Goal: Information Seeking & Learning: Learn about a topic

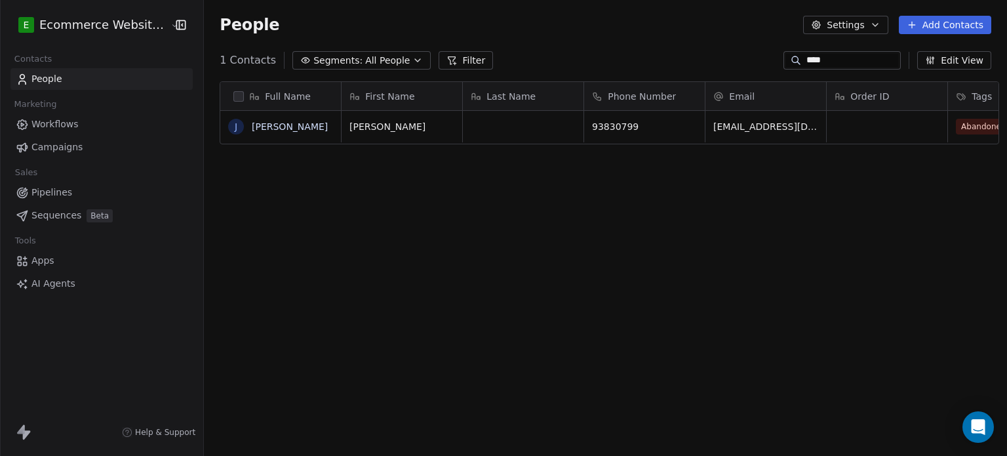
scroll to position [391, 800]
type input "****"
click at [254, 125] on link "John" at bounding box center [290, 126] width 76 height 10
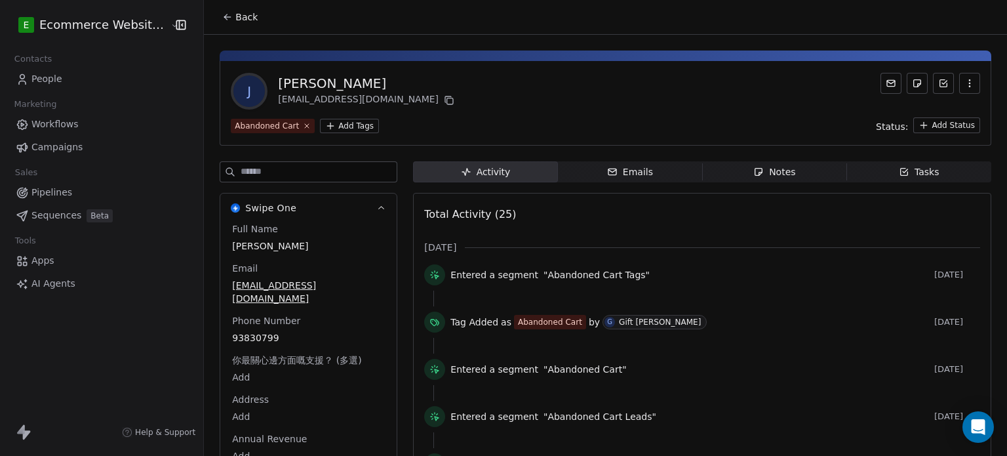
click at [222, 18] on icon at bounding box center [227, 17] width 10 height 10
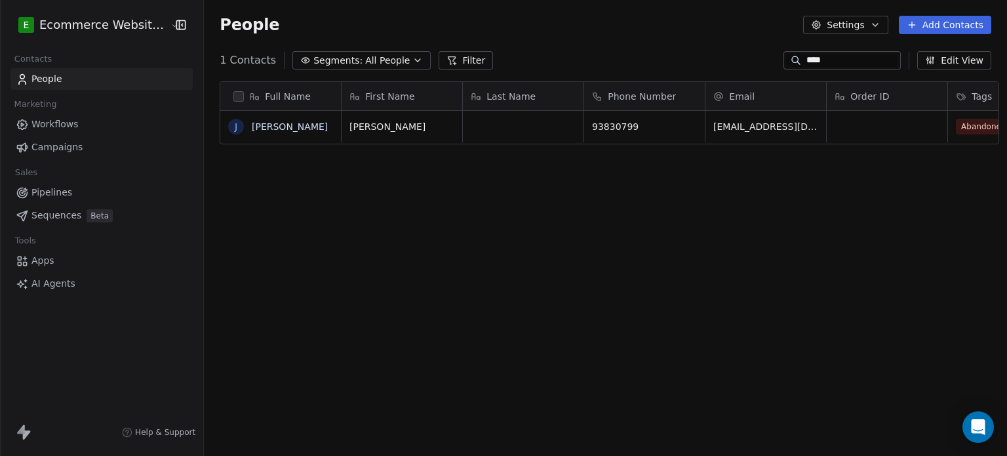
scroll to position [391, 800]
click at [852, 59] on input "****" at bounding box center [852, 60] width 92 height 13
type input "**"
click at [342, 60] on span "Segments:" at bounding box center [337, 61] width 49 height 14
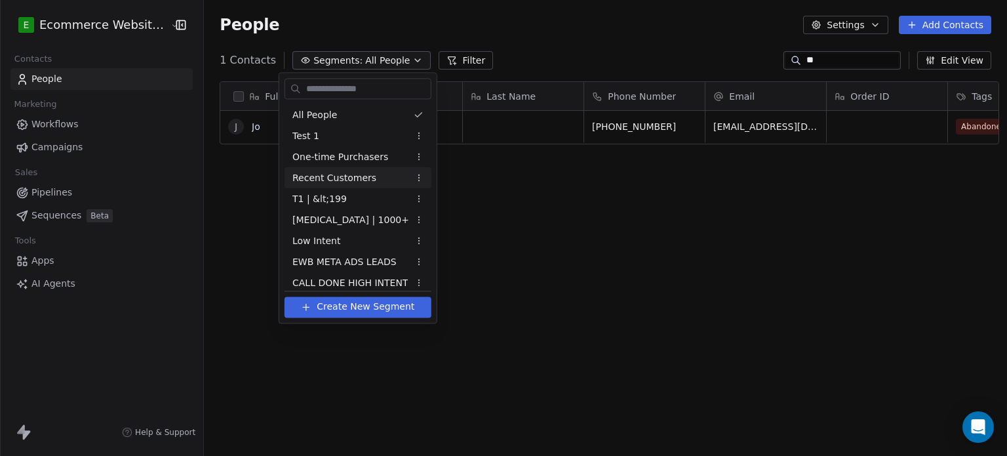
scroll to position [113, 0]
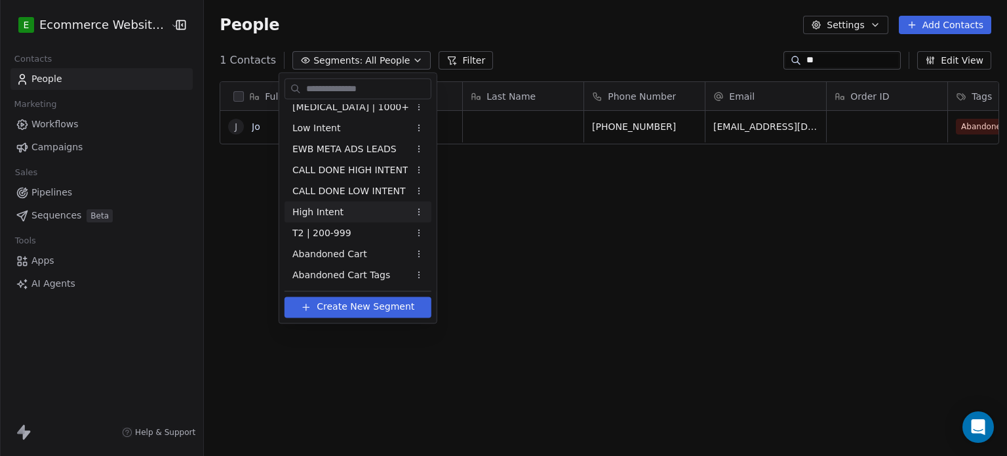
click at [357, 207] on div "High Intent" at bounding box center [358, 211] width 147 height 21
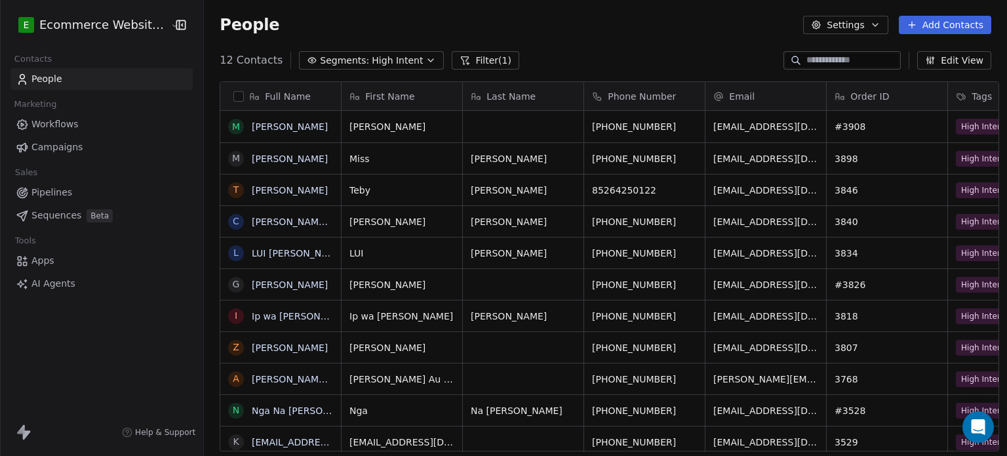
scroll to position [391, 800]
click at [807, 64] on input at bounding box center [852, 60] width 92 height 13
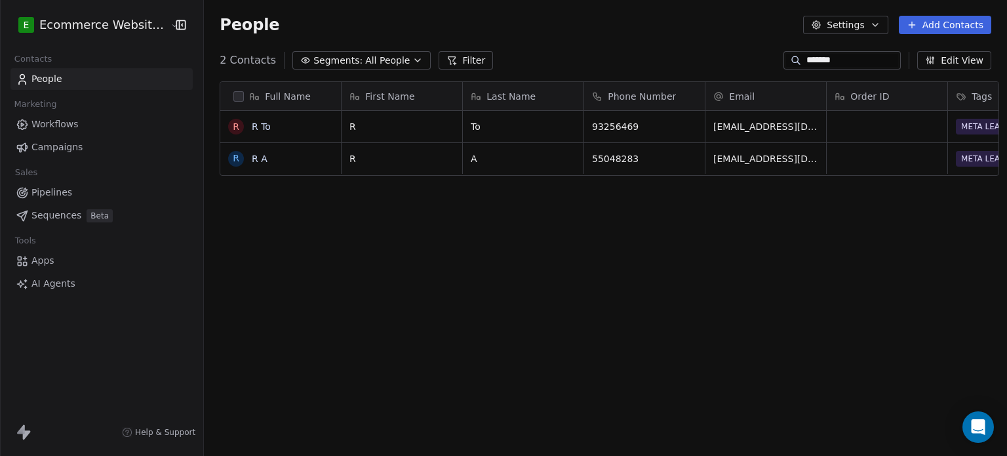
type input "*******"
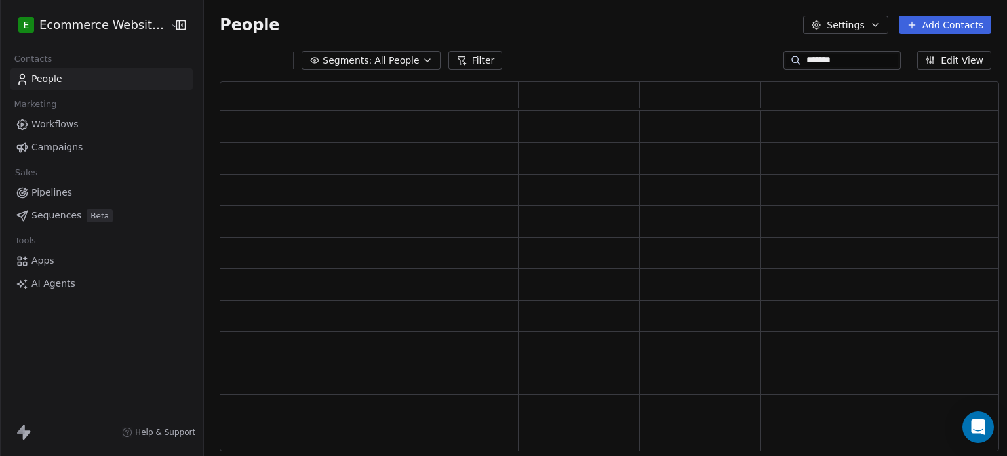
scroll to position [0, 0]
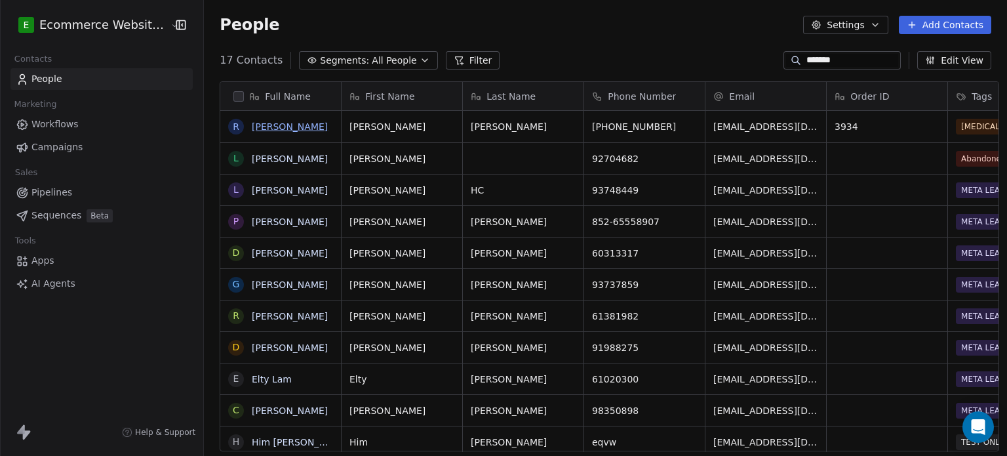
click at [267, 128] on link "[PERSON_NAME]" at bounding box center [290, 126] width 76 height 10
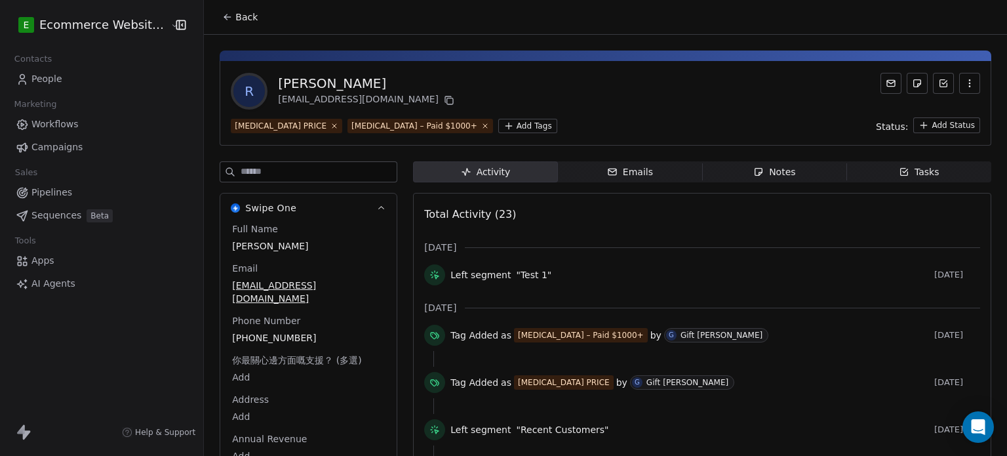
click at [222, 18] on icon at bounding box center [227, 17] width 10 height 10
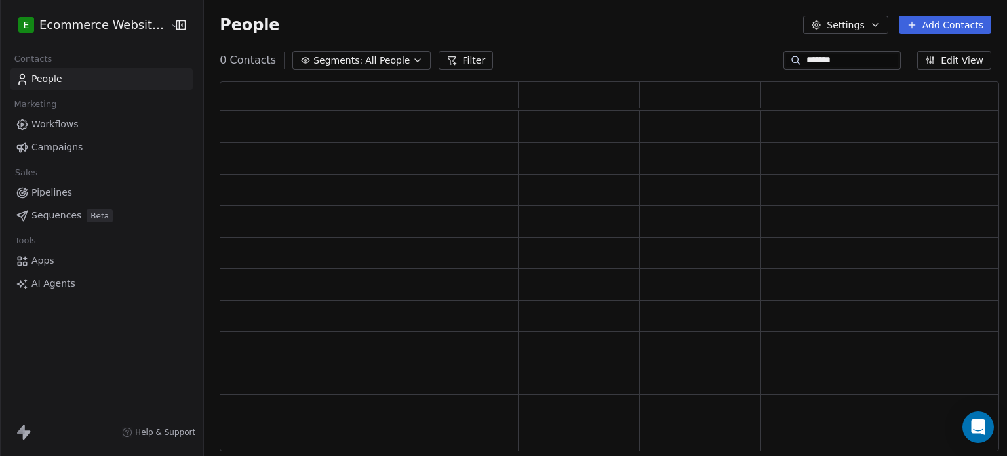
scroll to position [359, 769]
drag, startPoint x: 835, startPoint y: 62, endPoint x: 772, endPoint y: 60, distance: 63.0
click at [783, 60] on div "*******" at bounding box center [841, 60] width 117 height 18
type input "*****"
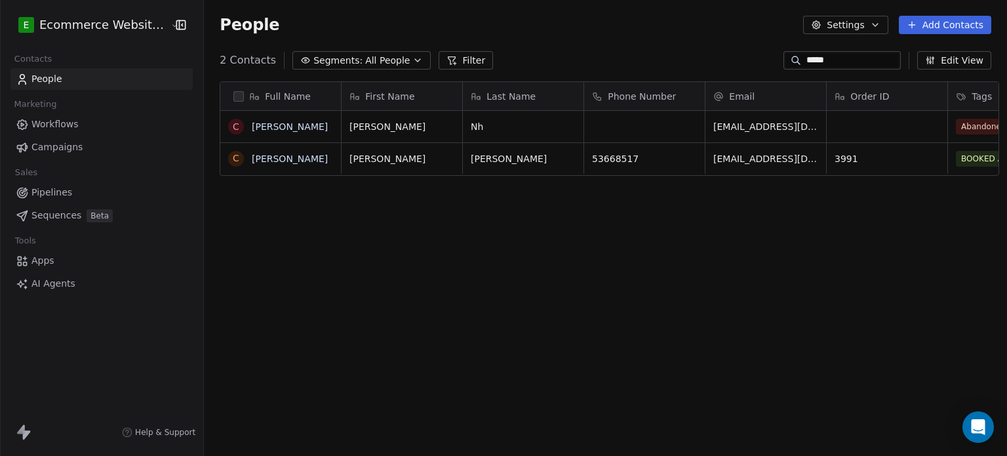
scroll to position [391, 800]
click at [259, 157] on link "[PERSON_NAME]" at bounding box center [290, 158] width 76 height 10
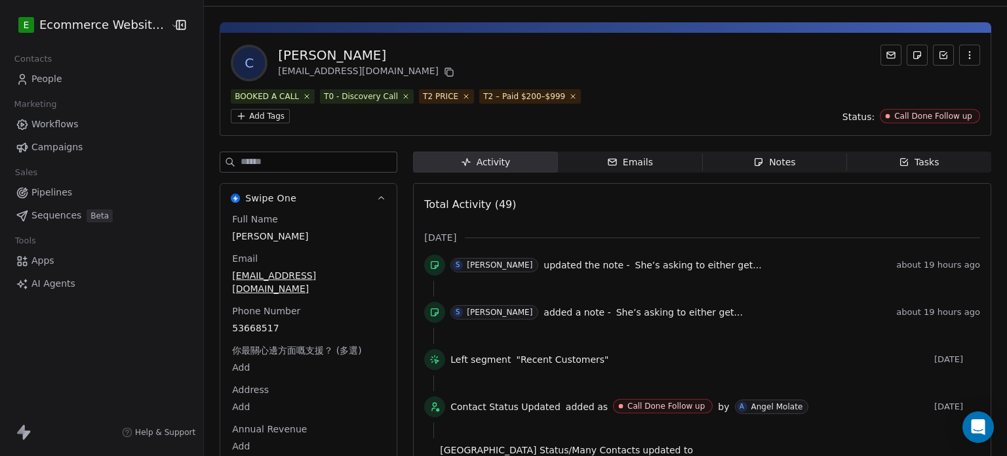
scroll to position [52, 0]
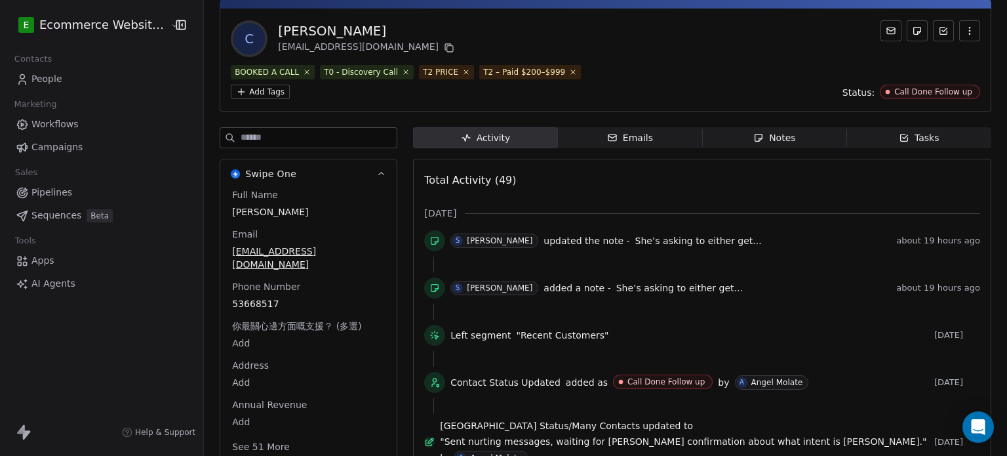
click at [620, 137] on div "Emails" at bounding box center [630, 138] width 46 height 14
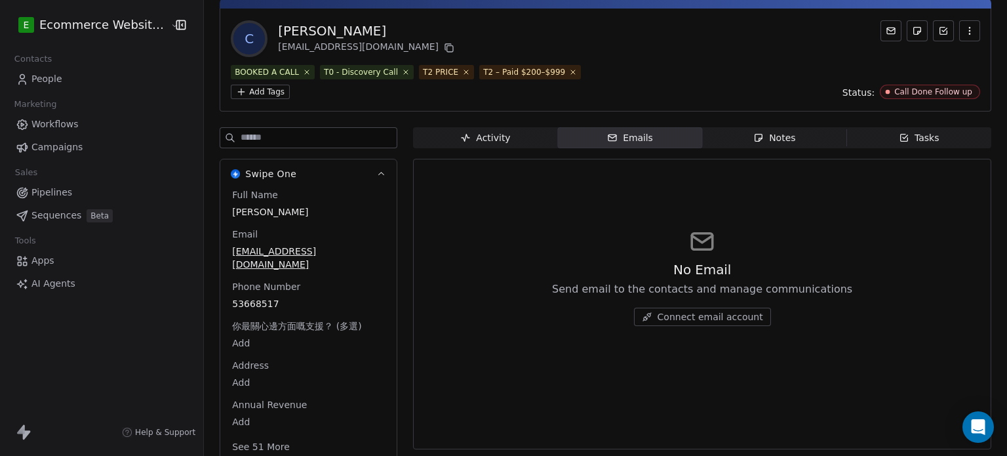
click at [761, 128] on span "Notes Notes" at bounding box center [774, 137] width 144 height 21
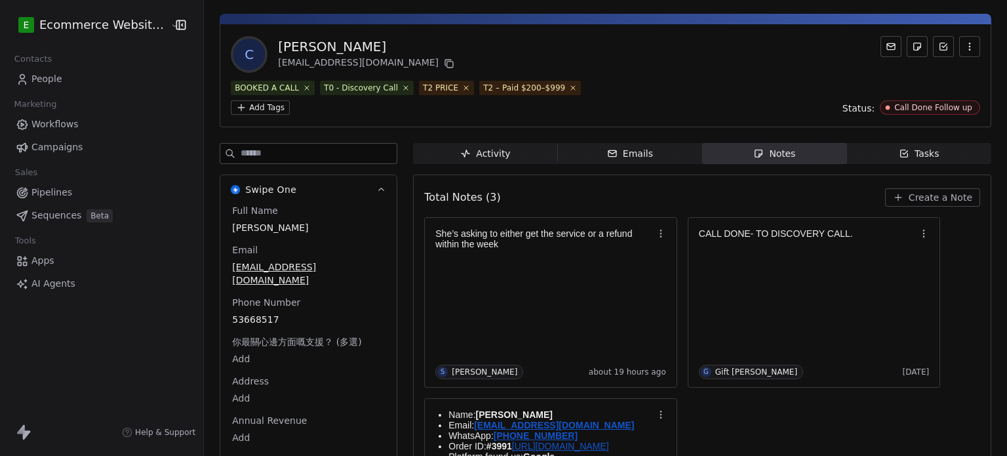
scroll to position [49, 0]
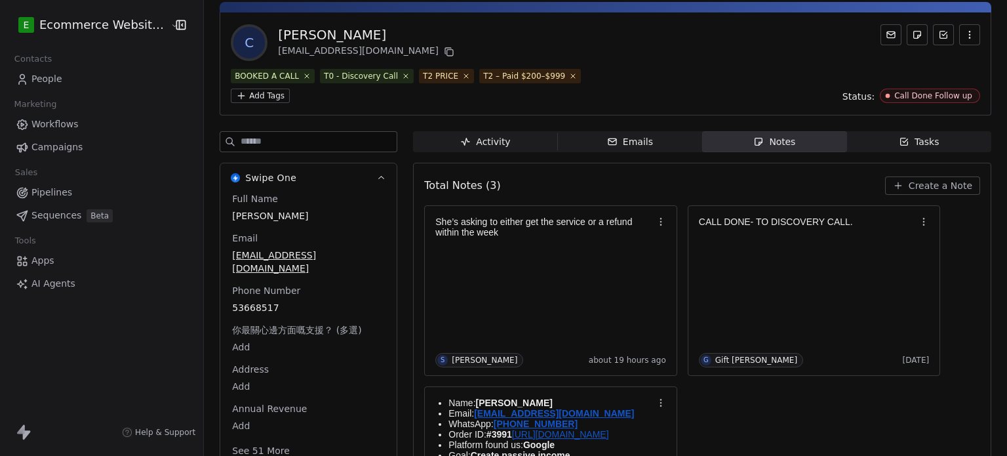
click at [493, 144] on div "Activity" at bounding box center [485, 142] width 50 height 14
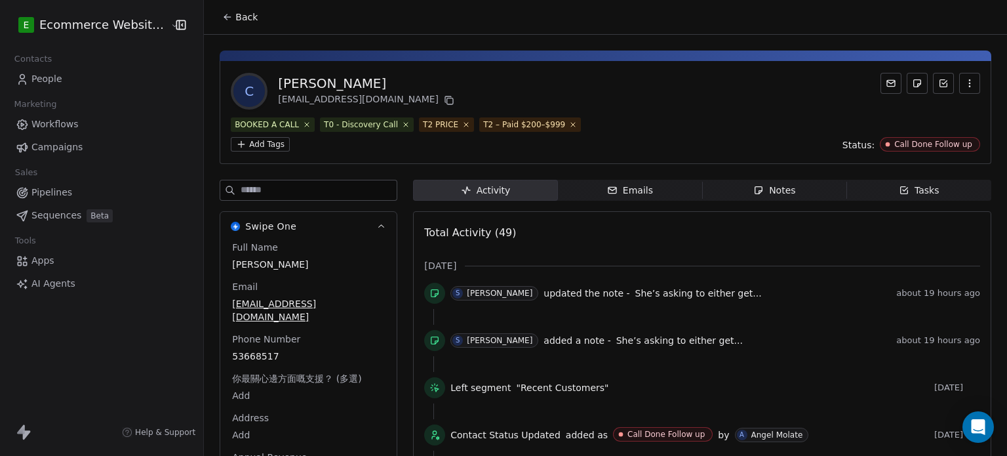
click at [742, 188] on span "Notes Notes" at bounding box center [774, 190] width 144 height 21
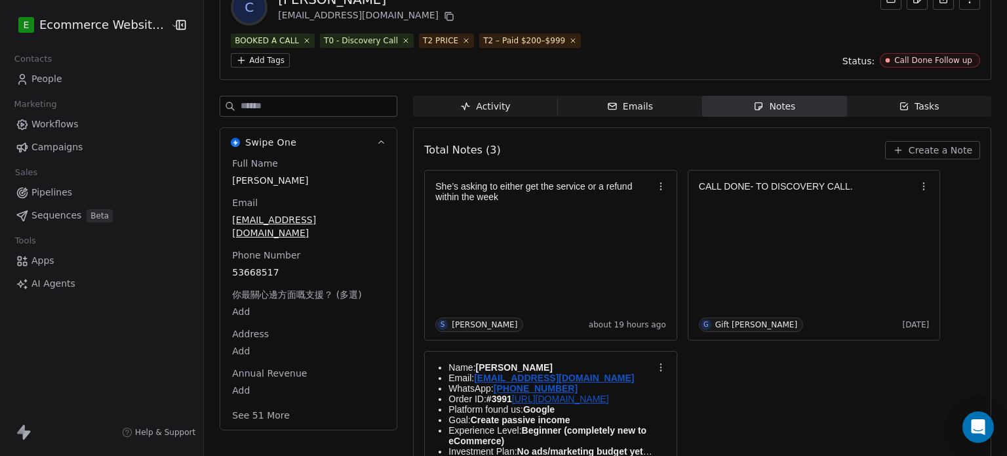
scroll to position [89, 0]
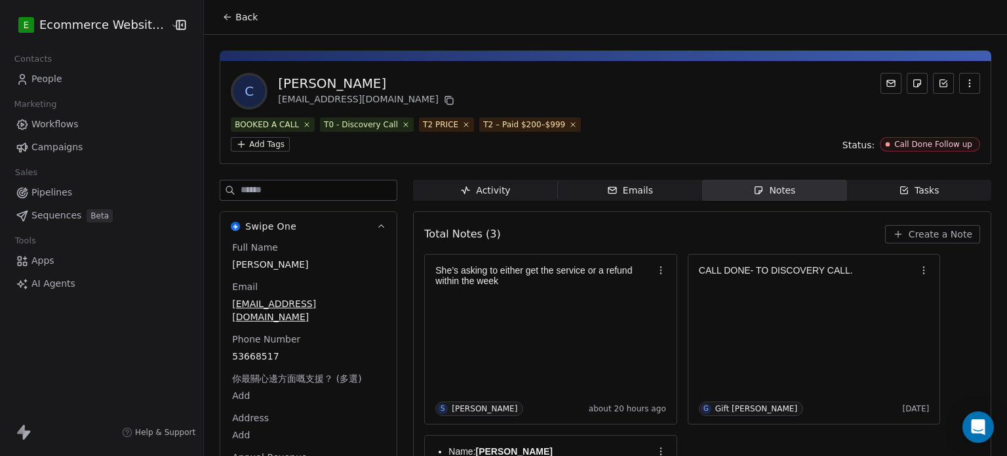
click at [223, 7] on button "Back" at bounding box center [239, 17] width 51 height 24
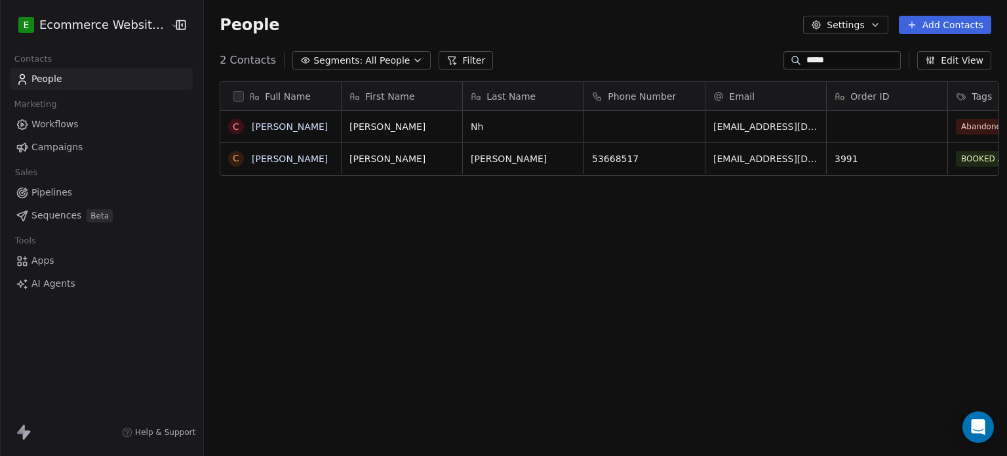
scroll to position [391, 800]
drag, startPoint x: 852, startPoint y: 59, endPoint x: 777, endPoint y: 60, distance: 75.4
click at [783, 60] on div "*****" at bounding box center [841, 60] width 117 height 18
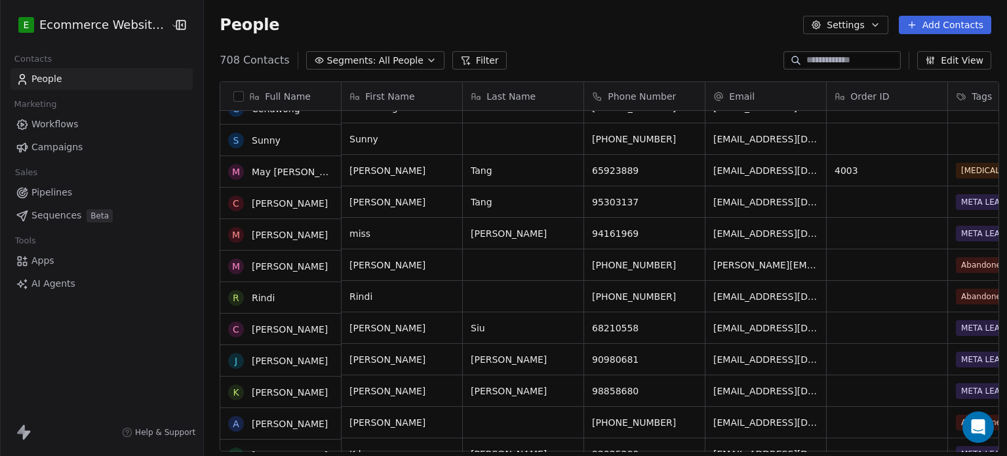
scroll to position [177, 0]
click at [643, 35] on div "People Settings Add Contacts" at bounding box center [605, 25] width 803 height 50
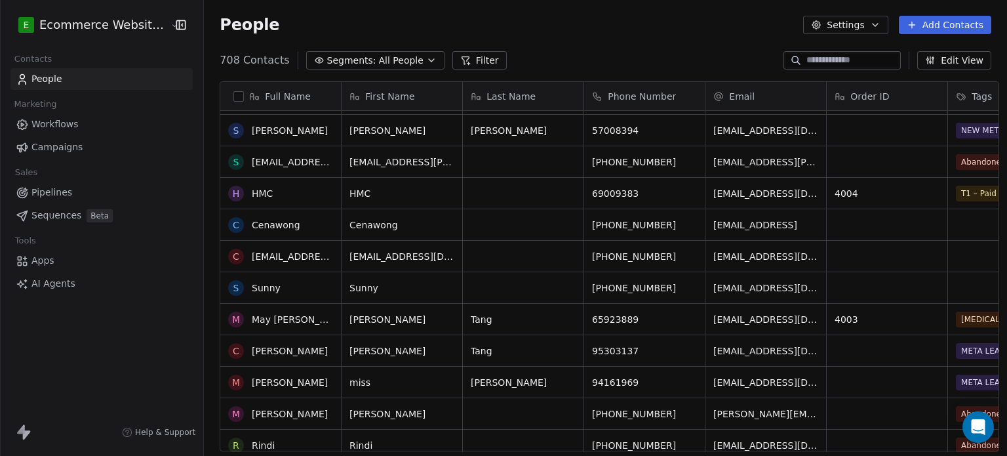
scroll to position [0, 0]
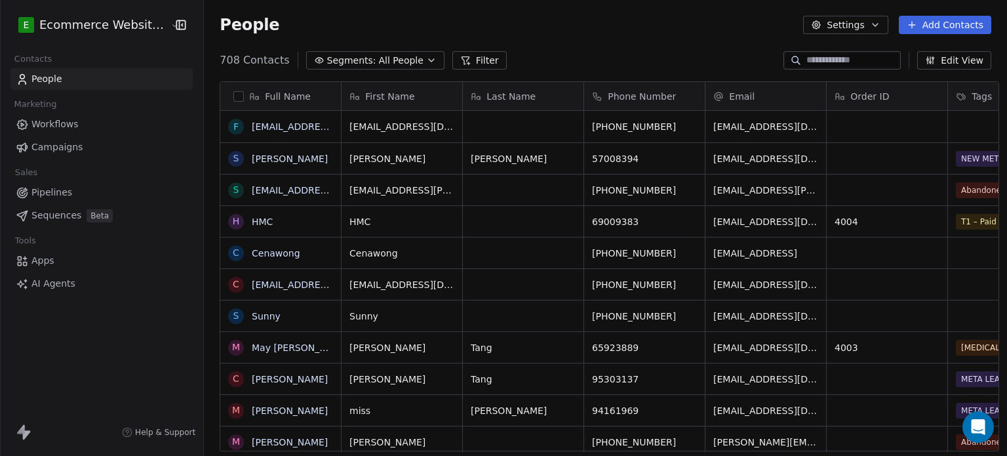
click at [835, 65] on input at bounding box center [852, 60] width 92 height 13
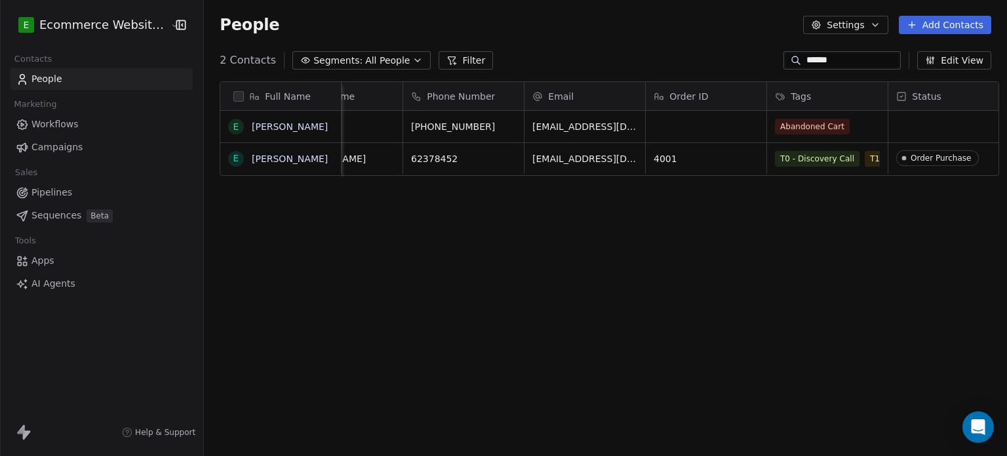
scroll to position [0, 324]
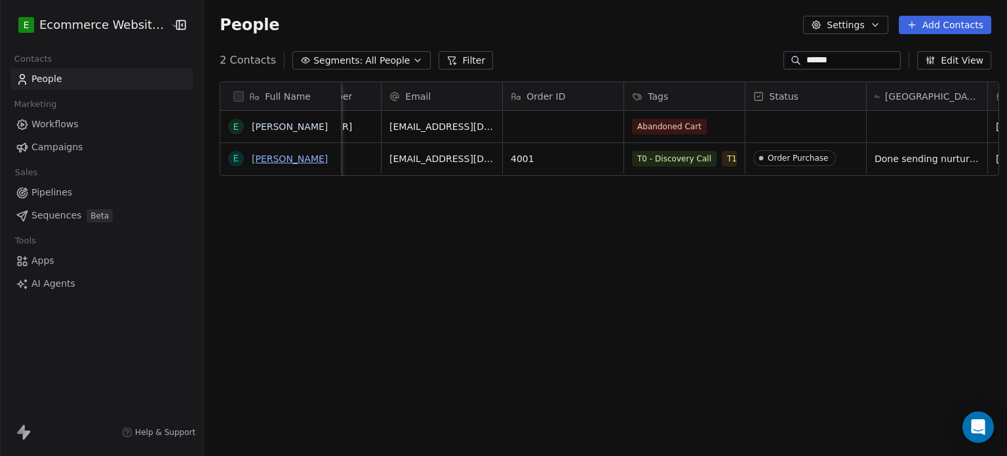
type input "******"
click at [292, 157] on link "[PERSON_NAME]" at bounding box center [290, 158] width 76 height 10
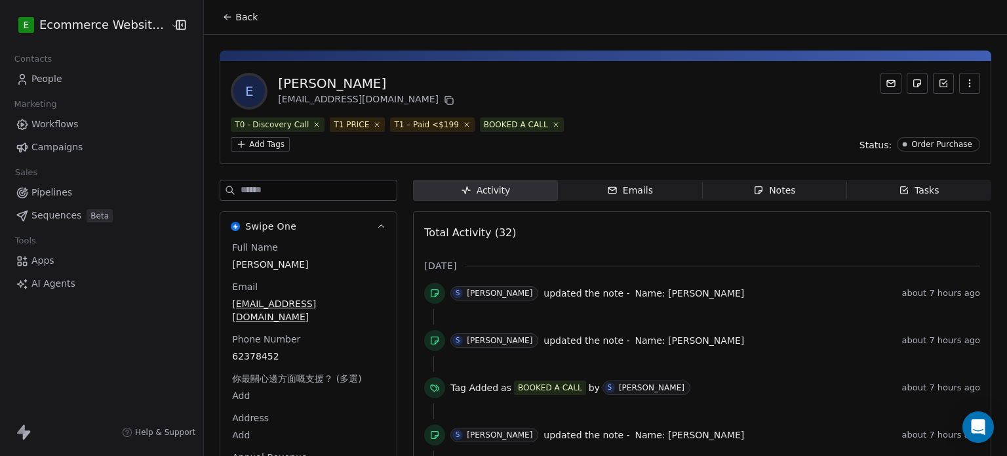
click at [634, 184] on div "Emails" at bounding box center [630, 191] width 46 height 14
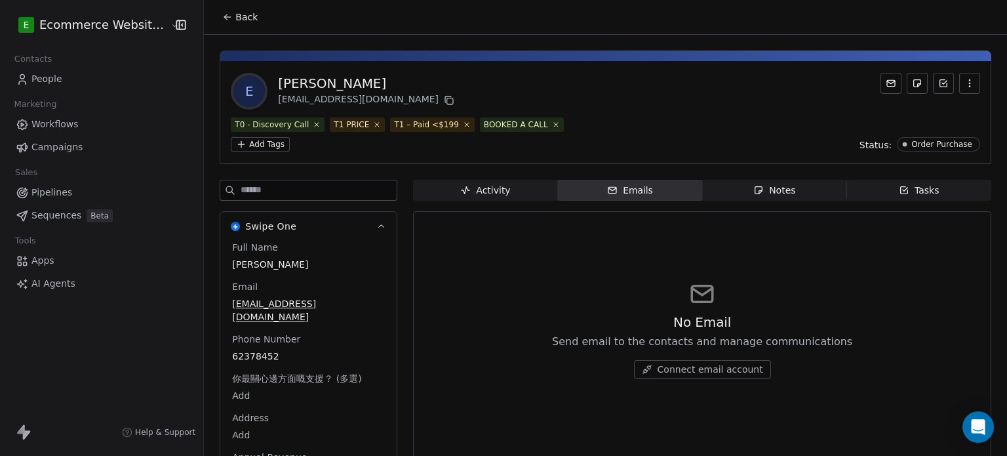
click at [767, 184] on div "Notes" at bounding box center [774, 191] width 42 height 14
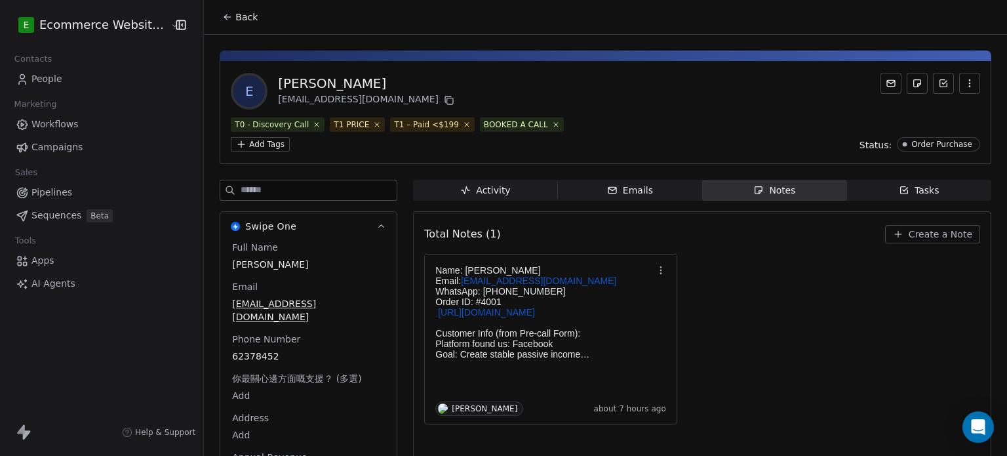
click at [850, 180] on span "Tasks Tasks" at bounding box center [919, 190] width 144 height 21
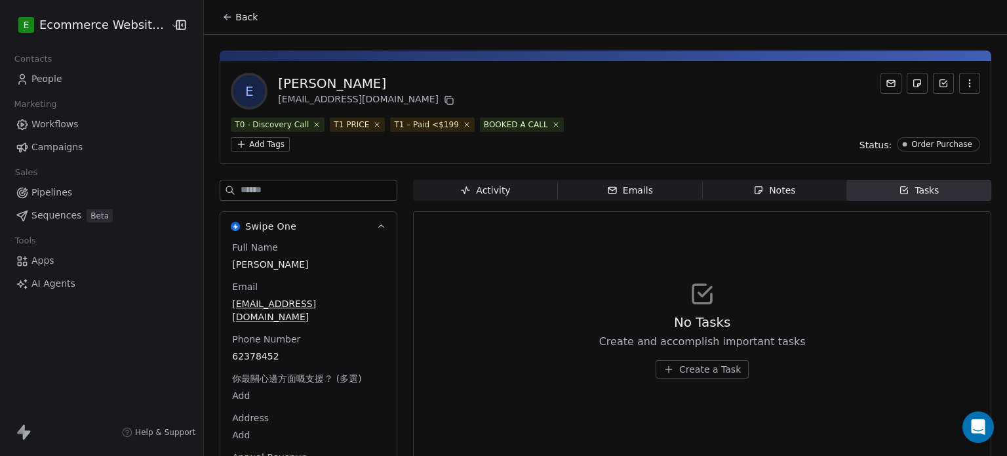
click at [500, 184] on div "Activity" at bounding box center [485, 191] width 50 height 14
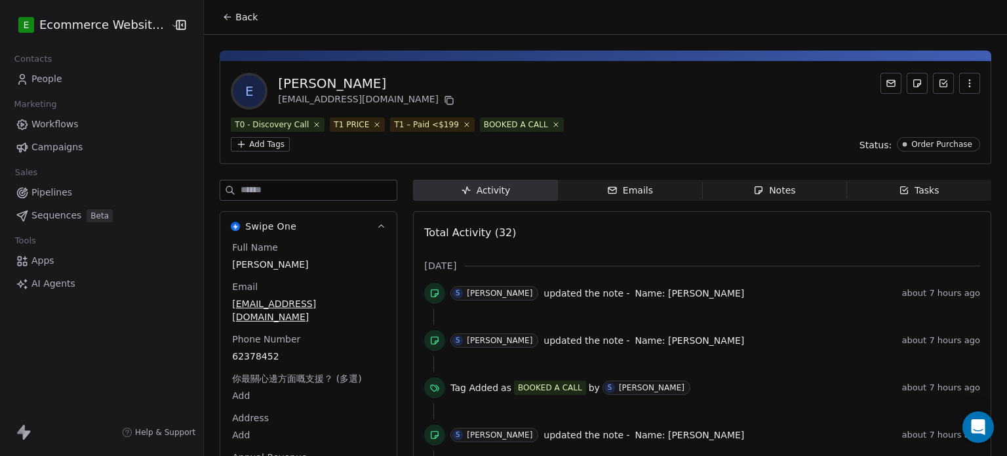
click at [584, 120] on html "E Ecommerce Website Builder Contacts People Marketing Workflows Campaigns Sales…" at bounding box center [503, 228] width 1007 height 456
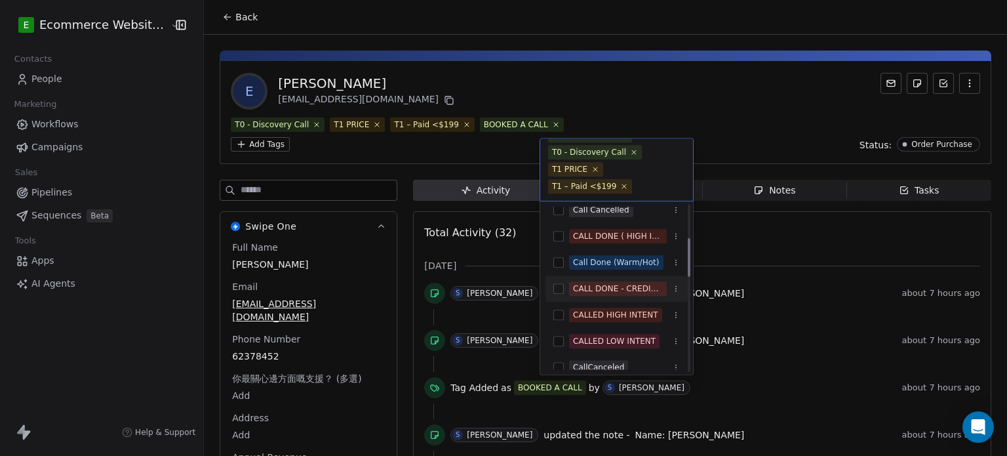
scroll to position [143, 0]
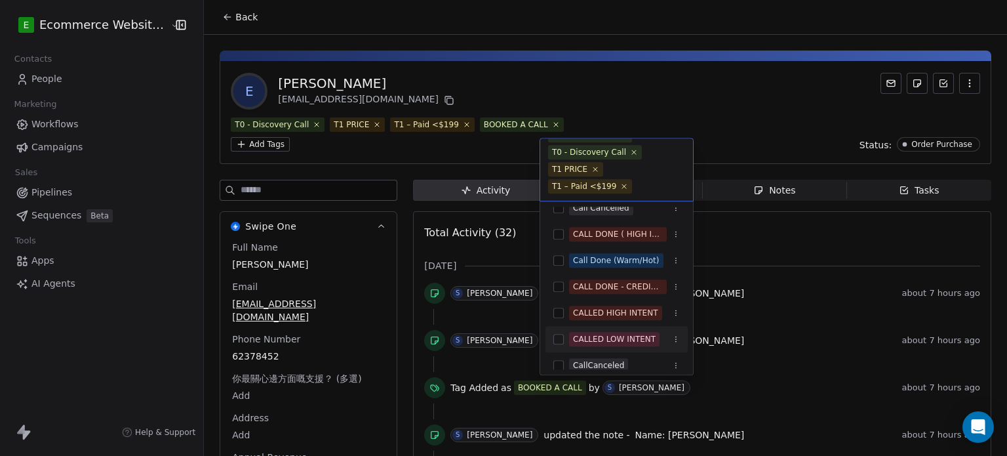
click at [635, 332] on span "CALLED LOW INTENT" at bounding box center [614, 339] width 90 height 14
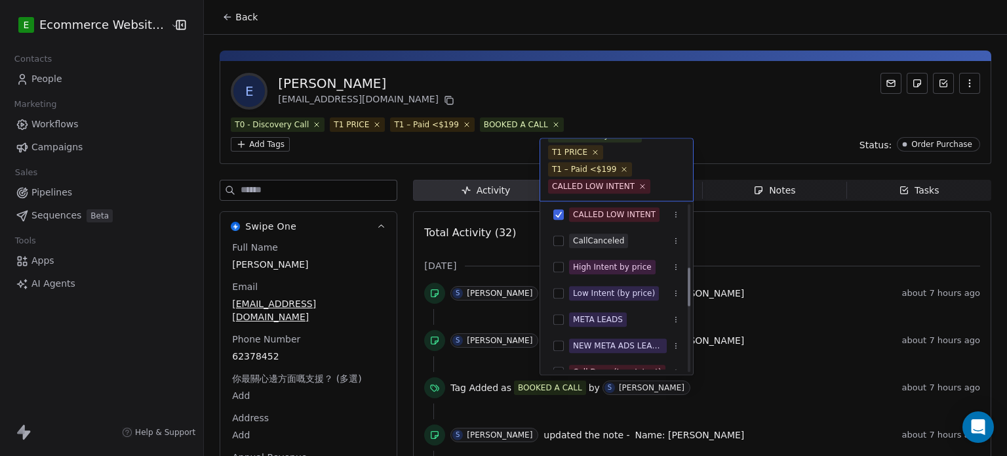
scroll to position [269, 0]
click at [636, 285] on span "Low Intent (by price)" at bounding box center [614, 292] width 90 height 14
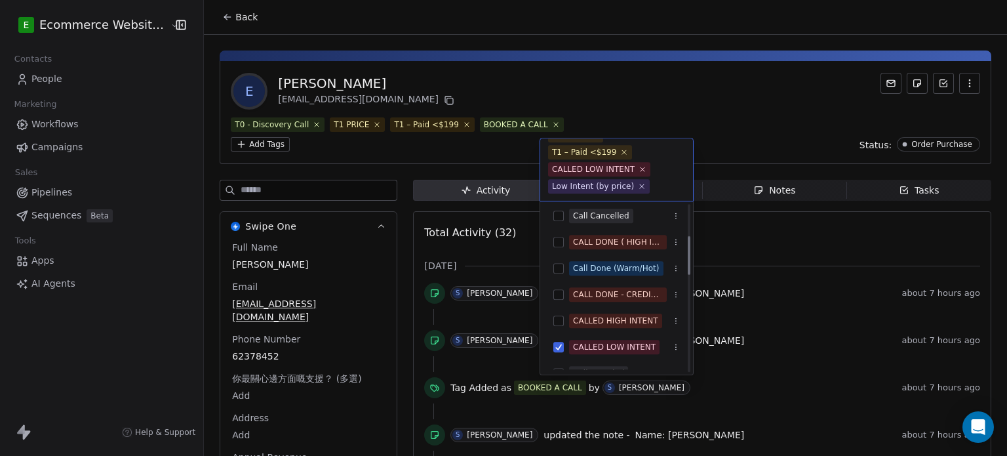
scroll to position [134, 0]
click at [719, 117] on html "E Ecommerce Website Builder Contacts People Marketing Workflows Campaigns Sales…" at bounding box center [503, 228] width 1007 height 456
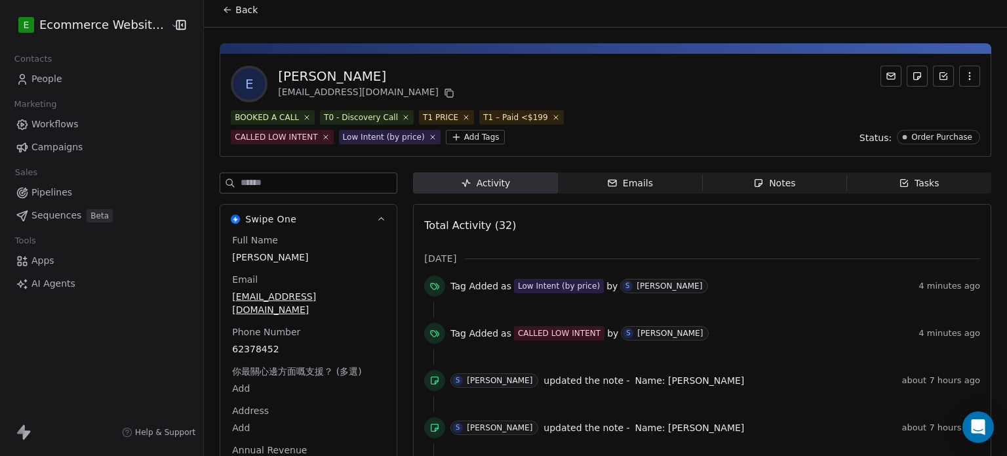
scroll to position [0, 0]
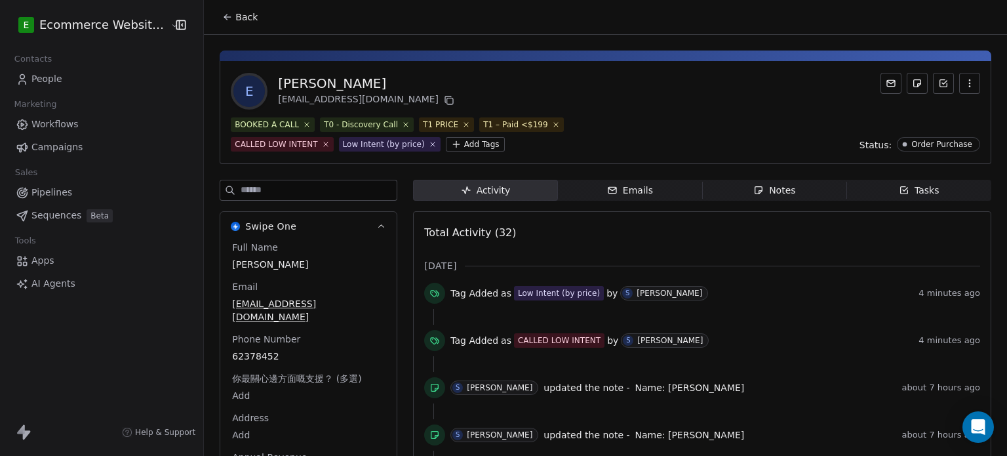
click at [644, 186] on span "Emails Emails" at bounding box center [630, 190] width 144 height 21
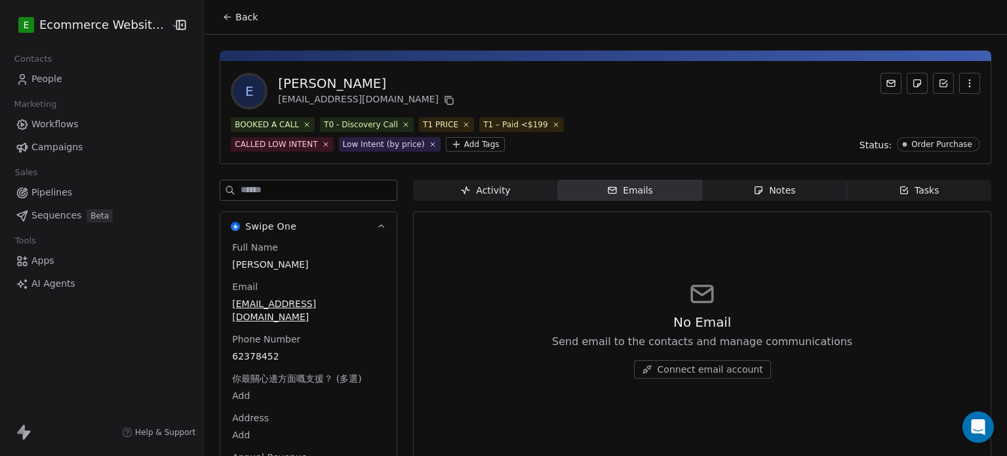
click at [740, 191] on span "Notes Notes" at bounding box center [774, 190] width 144 height 21
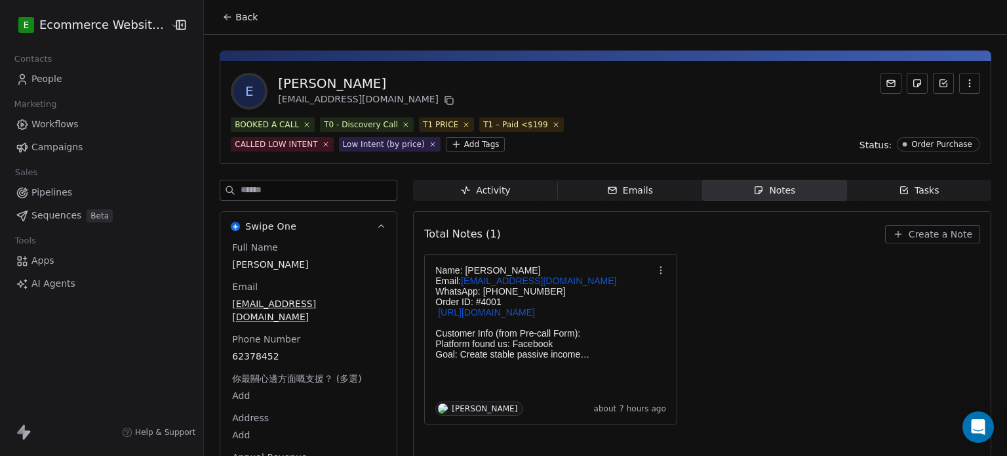
click at [901, 193] on icon "button" at bounding box center [904, 190] width 7 height 7
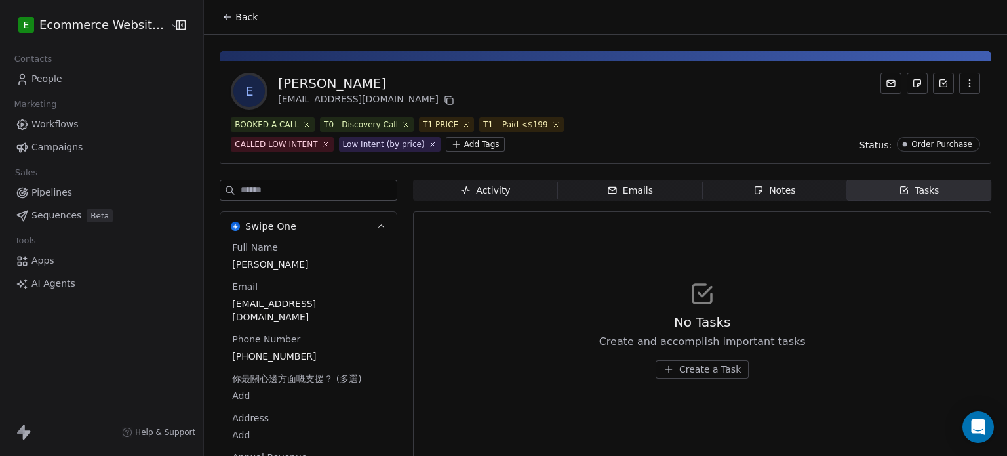
click at [694, 365] on span "Create a Task" at bounding box center [710, 369] width 62 height 13
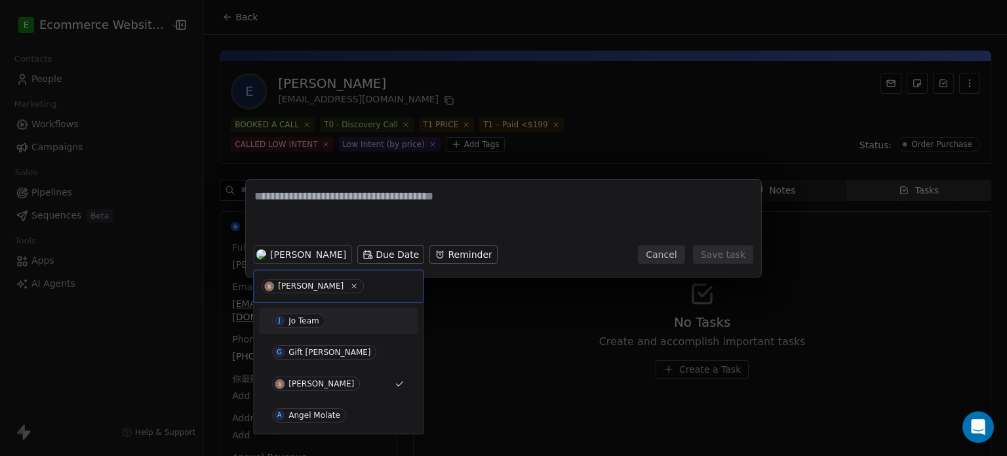
click at [311, 321] on div "Jo Team" at bounding box center [303, 320] width 31 height 9
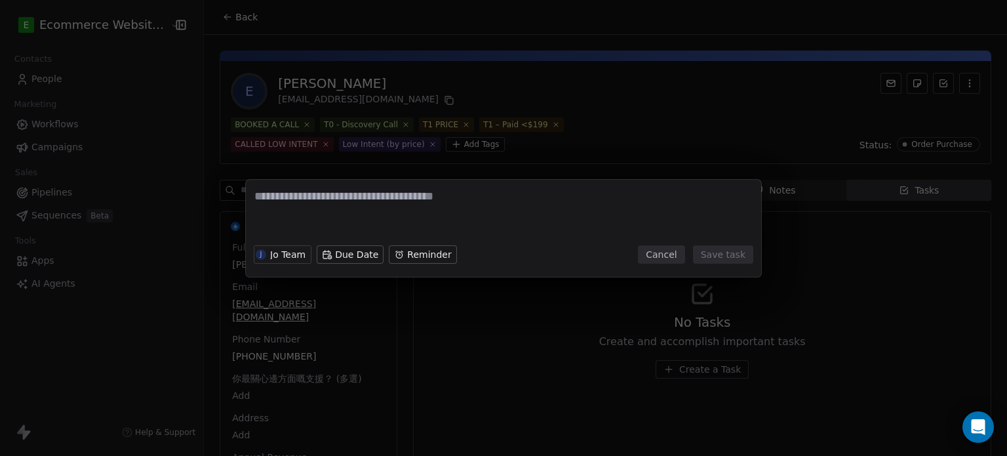
click at [342, 201] on textarea at bounding box center [503, 213] width 498 height 51
type textarea "**********"
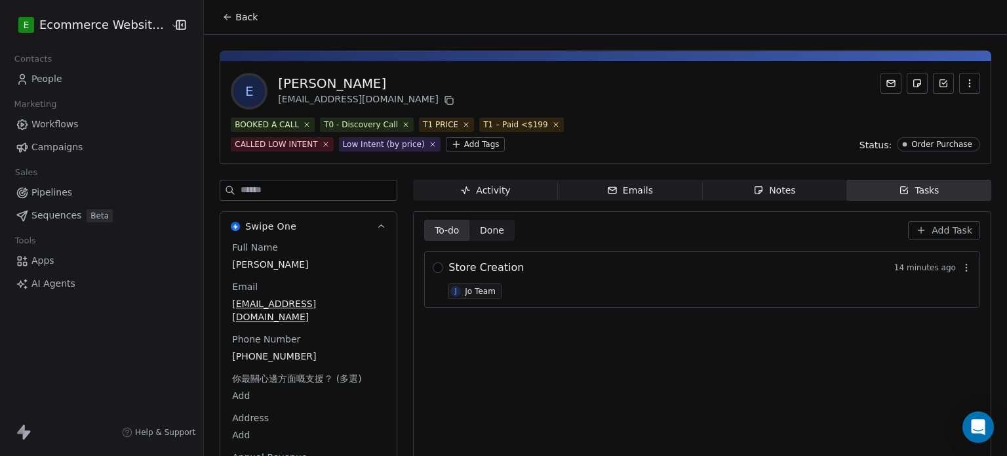
click at [224, 14] on icon at bounding box center [227, 17] width 10 height 10
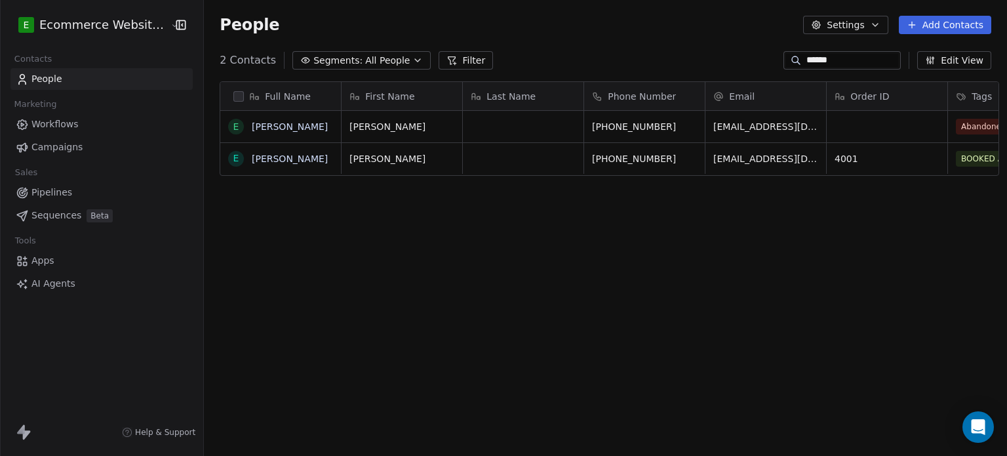
scroll to position [391, 800]
click at [52, 189] on span "Pipelines" at bounding box center [51, 193] width 41 height 14
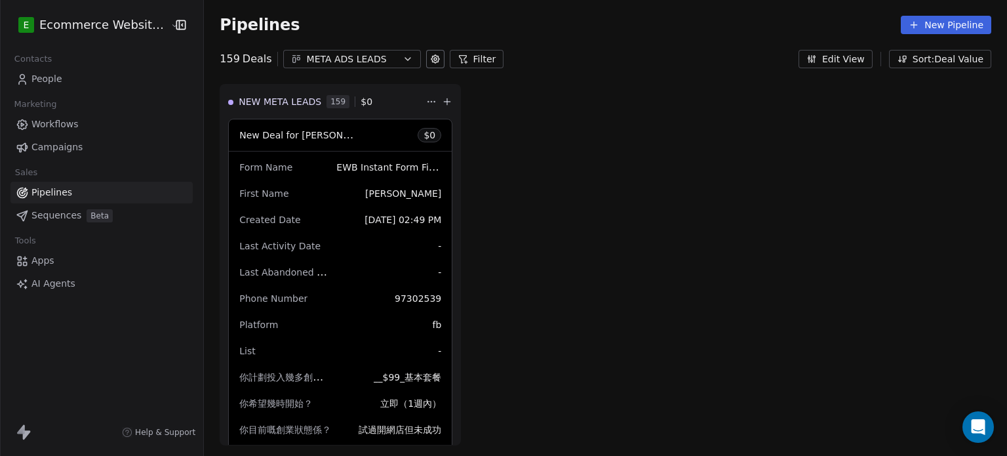
click at [359, 63] on div "META ADS LEADS" at bounding box center [352, 59] width 90 height 14
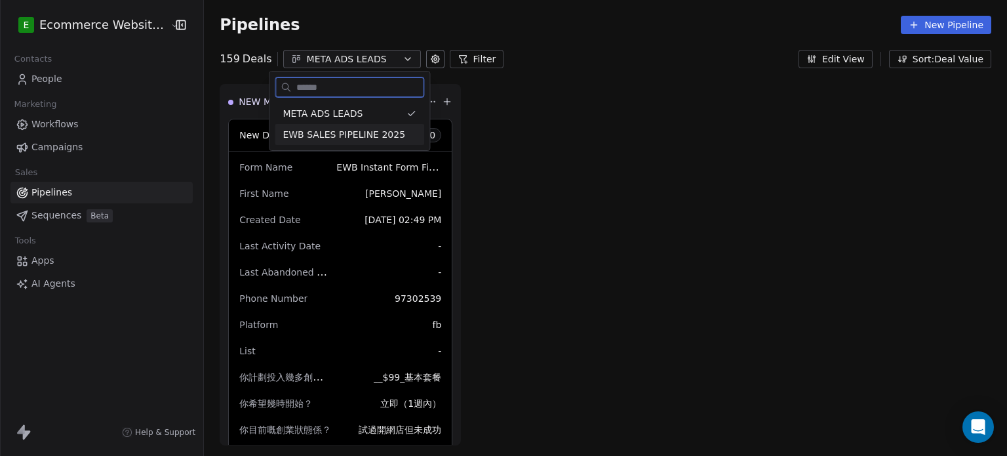
click at [368, 132] on span "EWB SALES PIPELINE 2025" at bounding box center [344, 135] width 123 height 14
